Goal: Check status: Check status

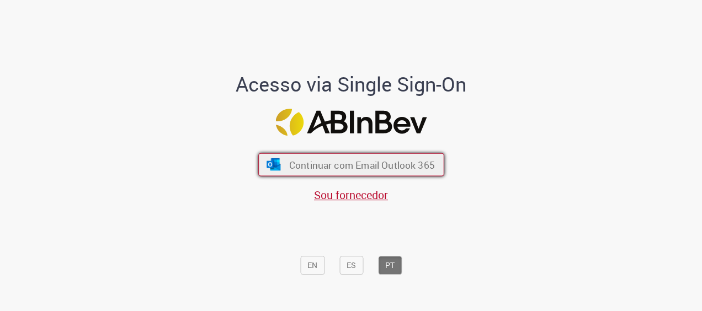
click at [404, 174] on button "Continuar com Email Outlook 365" at bounding box center [351, 164] width 186 height 23
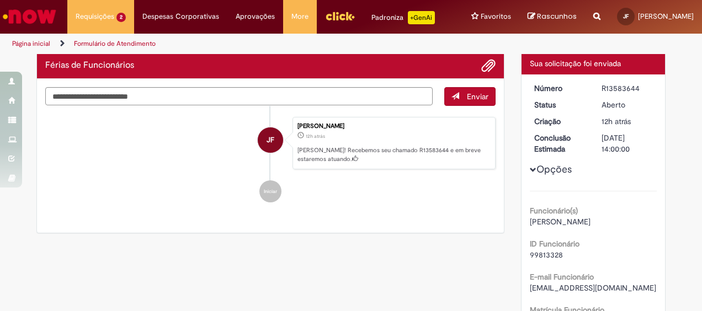
scroll to position [68, 0]
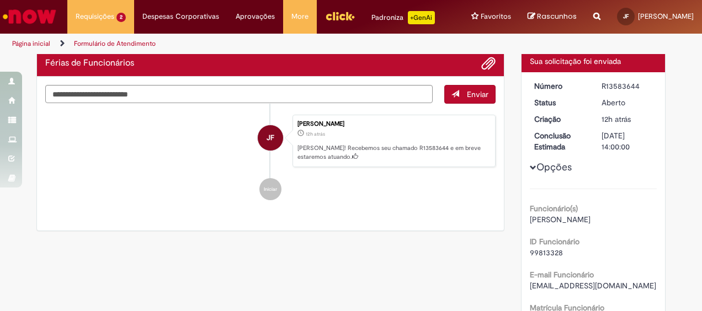
click at [615, 85] on div "R13583644" at bounding box center [626, 86] width 51 height 11
copy dd "R13583644"
